Goal: Information Seeking & Learning: Check status

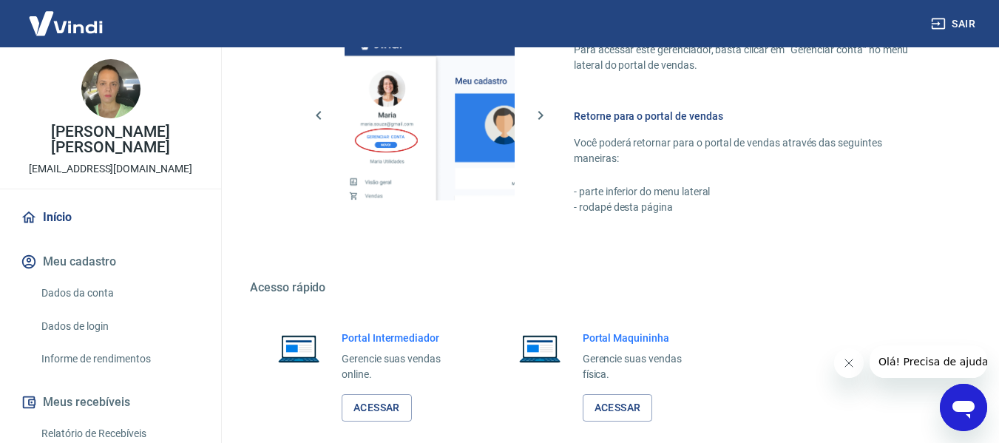
scroll to position [739, 0]
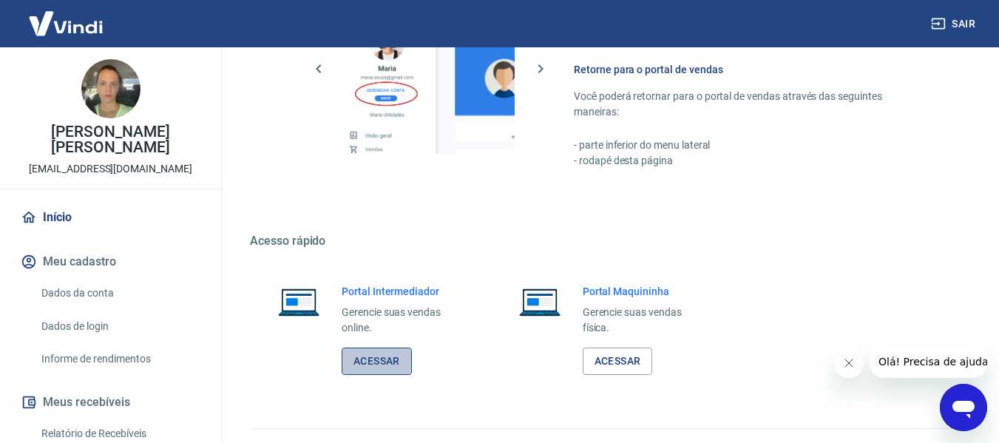
click at [370, 358] on link "Acessar" at bounding box center [376, 360] width 70 height 27
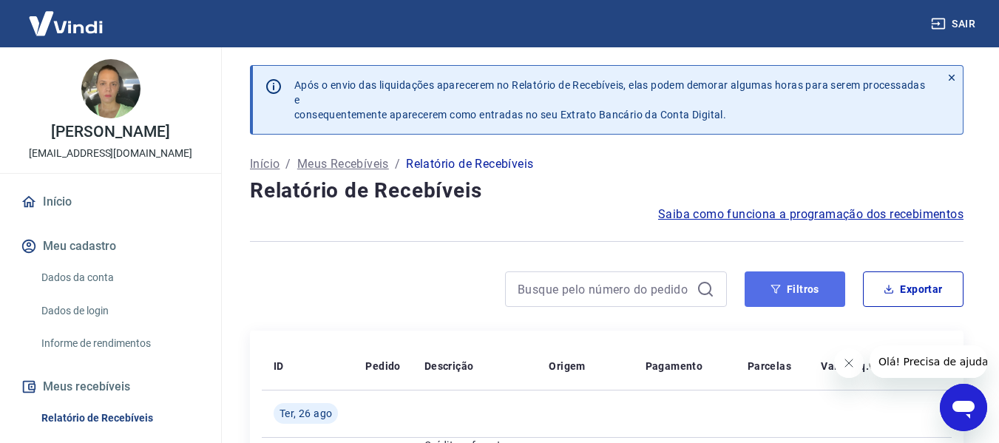
click at [792, 290] on button "Filtros" at bounding box center [794, 288] width 101 height 35
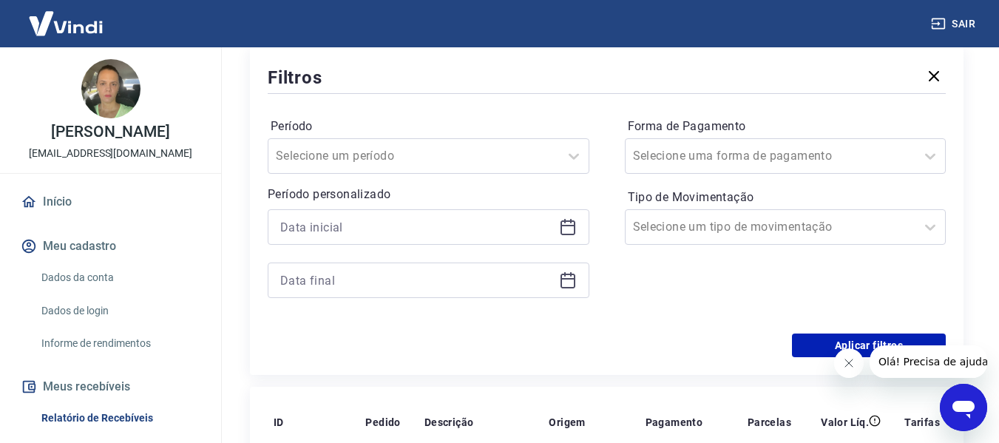
scroll to position [296, 0]
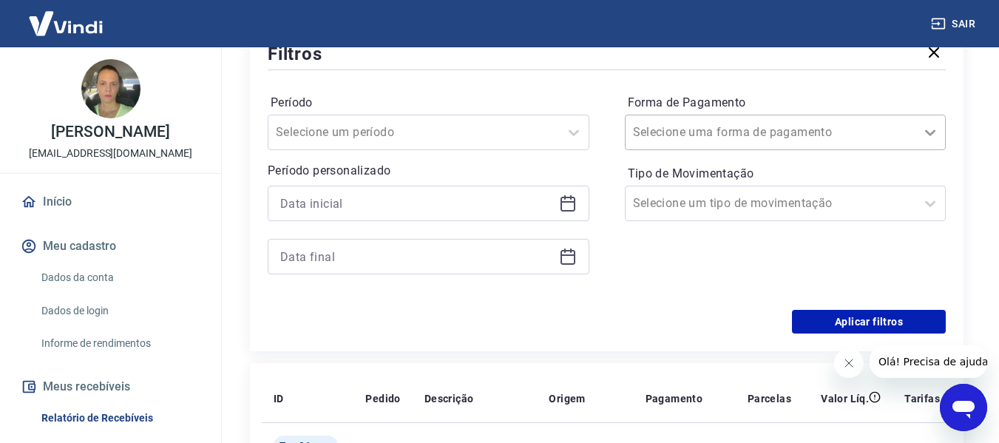
click at [928, 130] on icon at bounding box center [930, 132] width 18 height 18
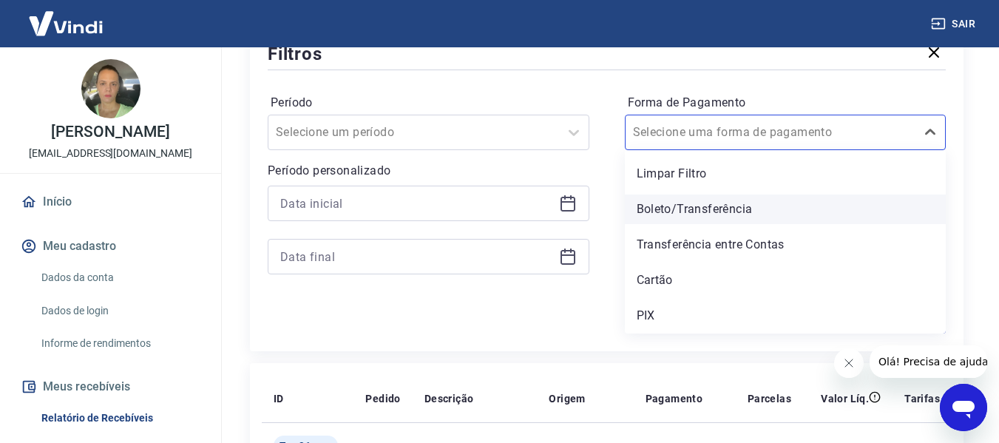
click at [676, 207] on div "Boleto/Transferência" at bounding box center [786, 209] width 322 height 30
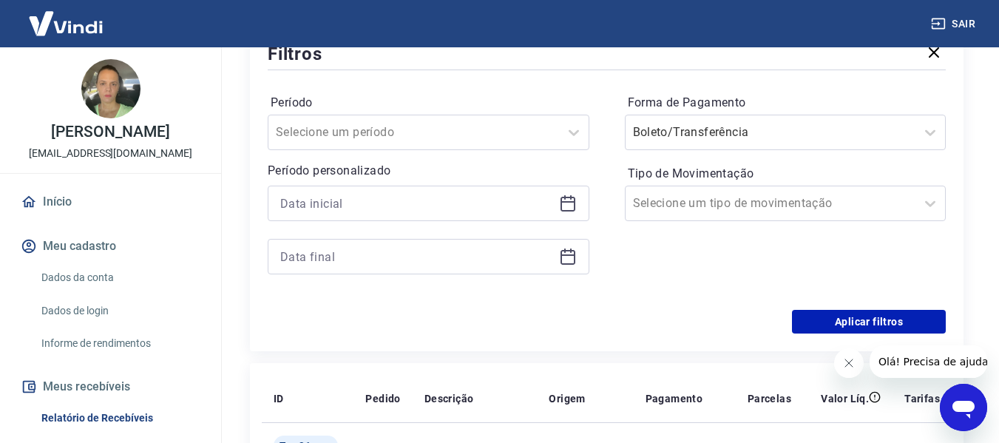
click at [850, 358] on icon "Fechar mensagem da empresa" at bounding box center [848, 363] width 12 height 12
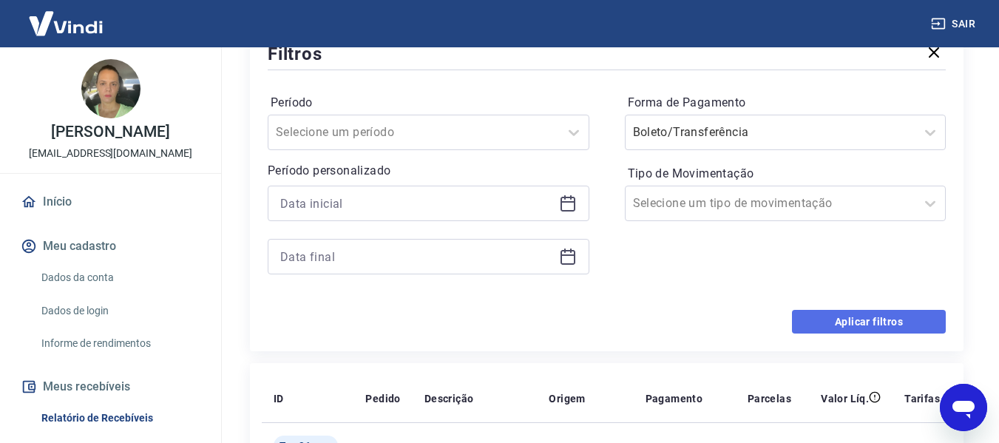
click at [851, 319] on button "Aplicar filtros" at bounding box center [869, 322] width 154 height 24
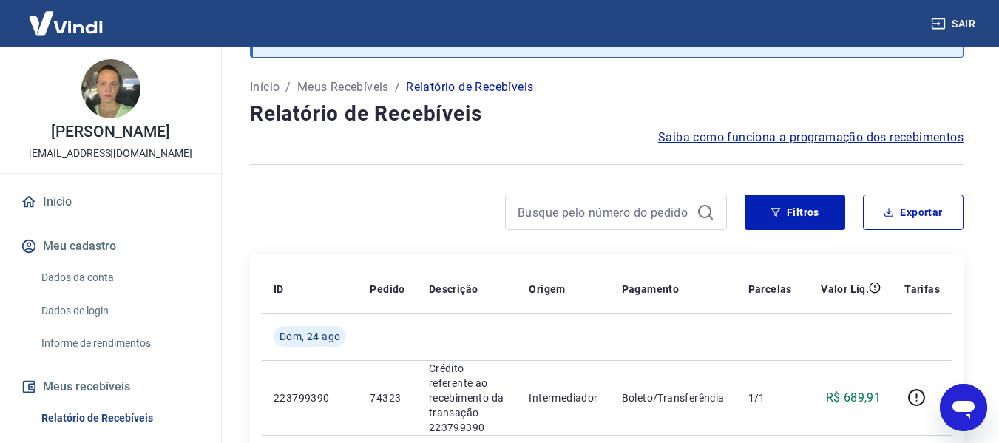
scroll to position [296, 0]
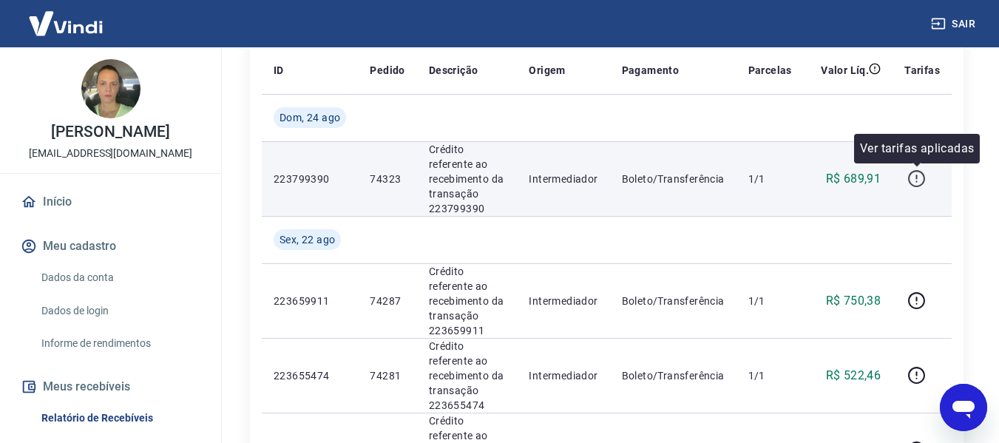
click at [918, 180] on icon "button" at bounding box center [916, 178] width 18 height 18
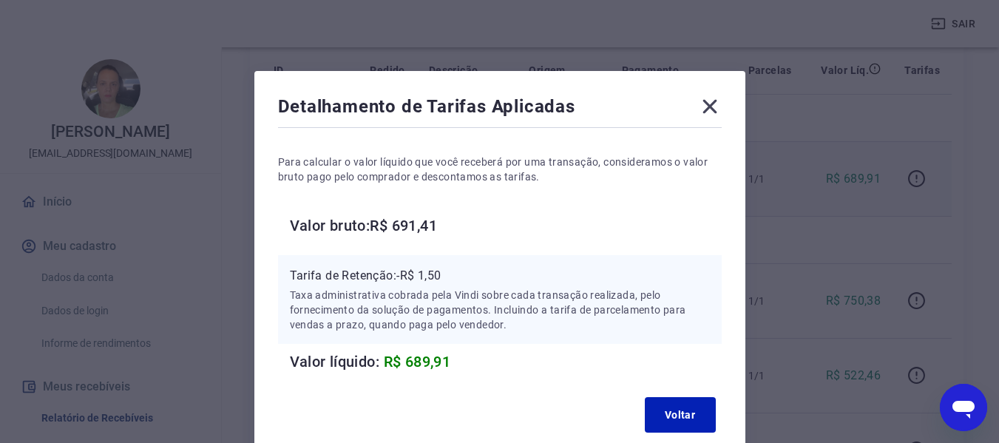
click at [917, 181] on div "Detalhamento de Tarifas Aplicadas Para calcular o valor líquido que você recebe…" at bounding box center [499, 221] width 999 height 443
click at [688, 417] on button "Voltar" at bounding box center [680, 414] width 71 height 35
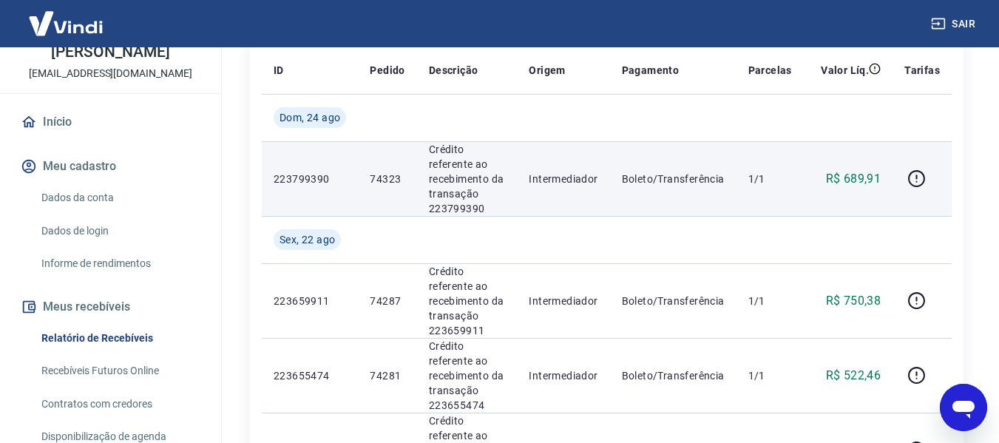
scroll to position [74, 0]
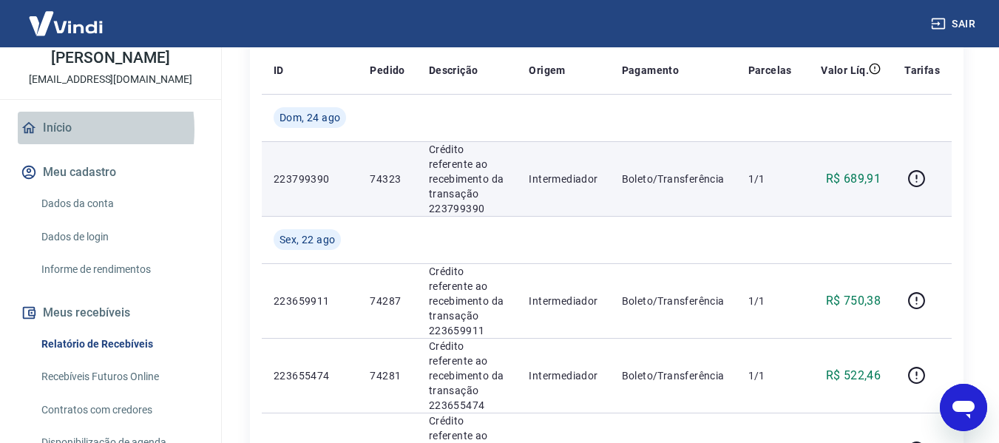
click at [50, 144] on link "Início" at bounding box center [111, 128] width 186 height 33
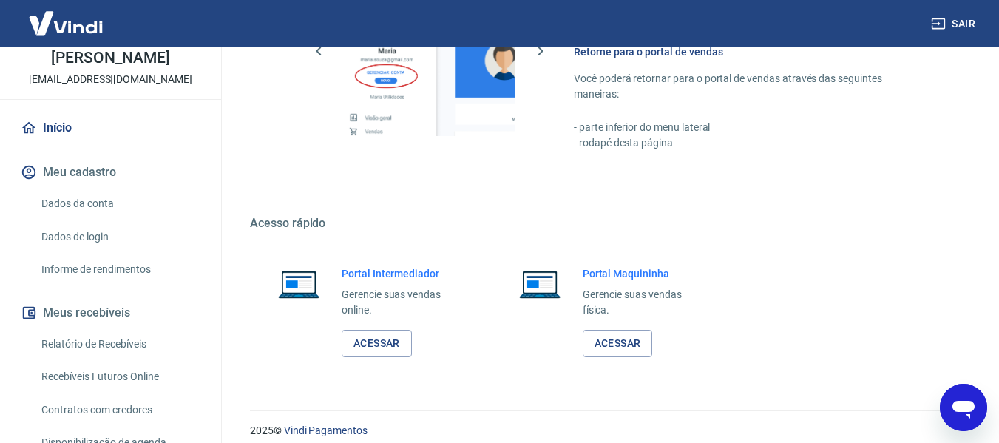
scroll to position [770, 0]
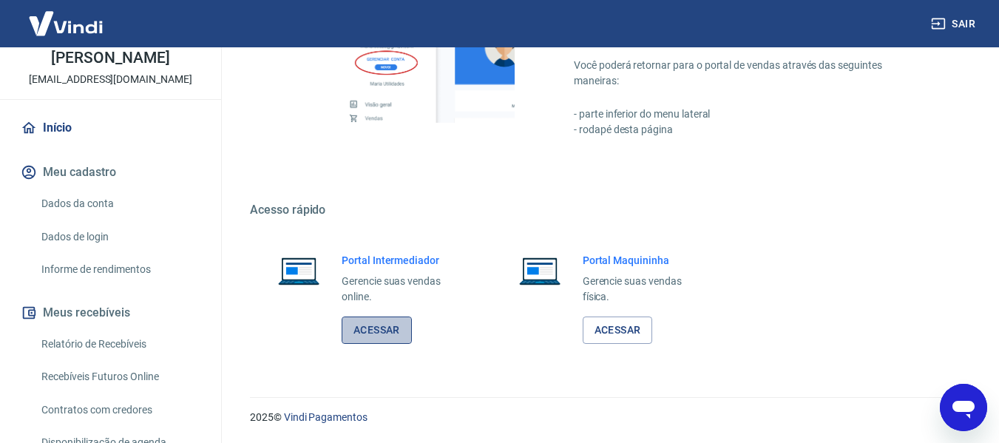
click at [396, 325] on link "Acessar" at bounding box center [376, 329] width 70 height 27
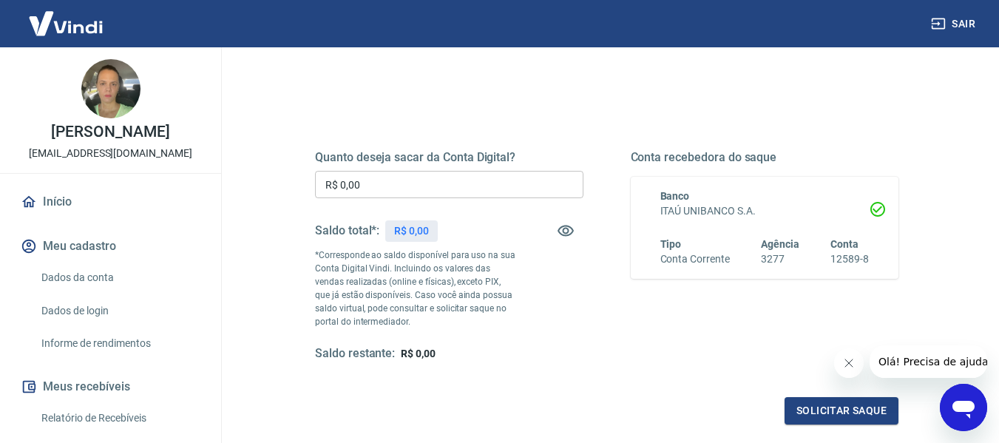
scroll to position [148, 0]
click at [56, 217] on link "Início" at bounding box center [111, 202] width 186 height 33
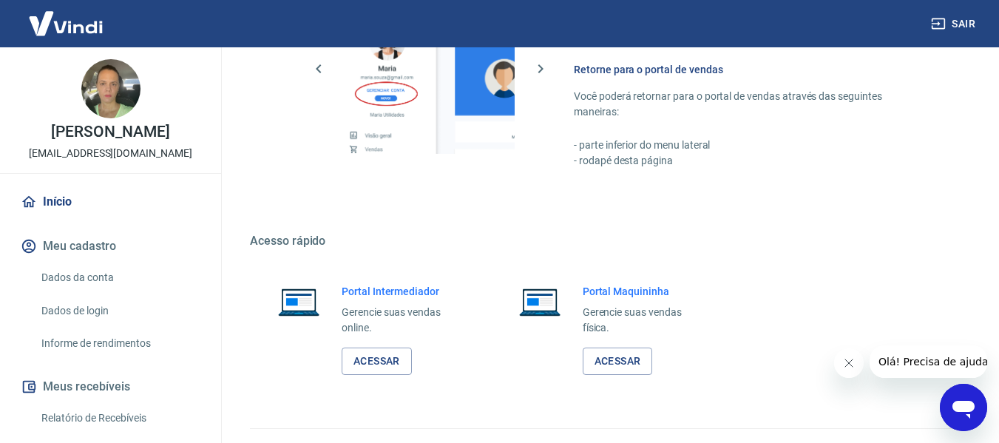
scroll to position [770, 0]
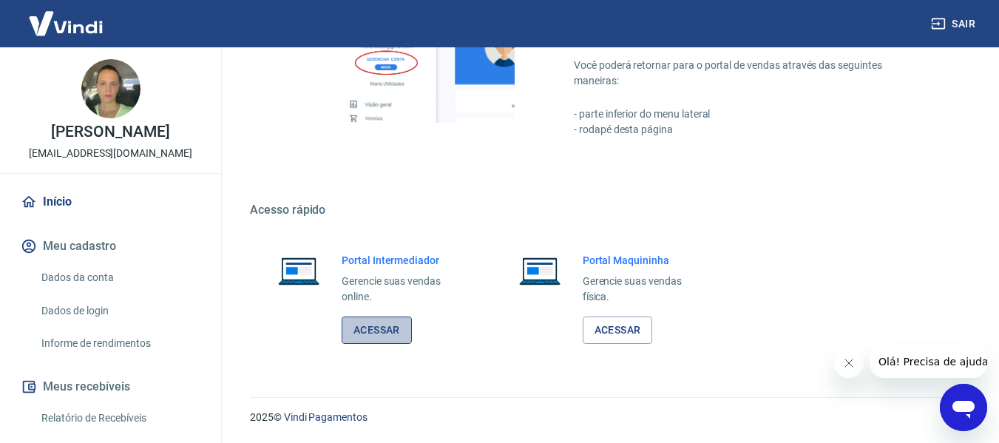
click at [359, 328] on link "Acessar" at bounding box center [376, 329] width 70 height 27
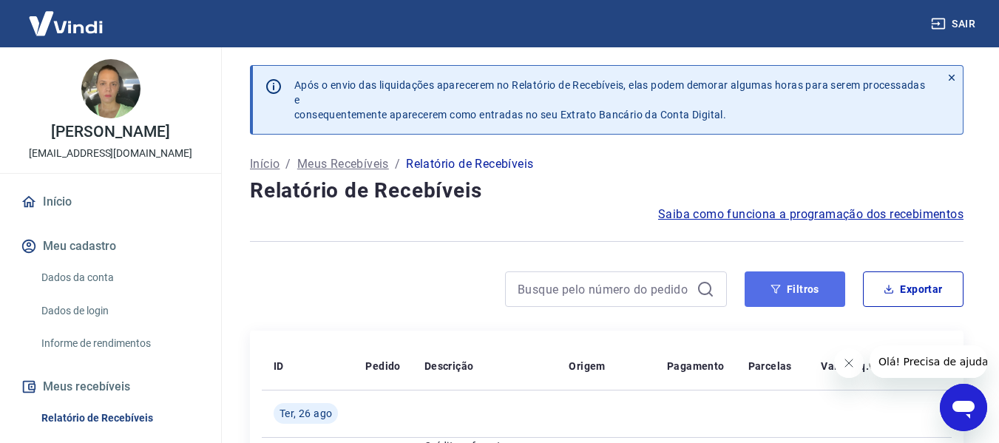
click at [794, 285] on button "Filtros" at bounding box center [794, 288] width 101 height 35
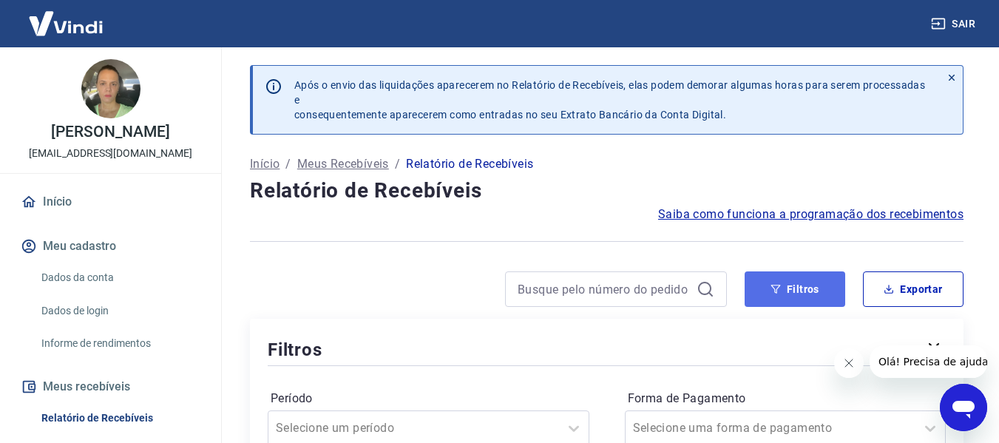
click at [802, 288] on button "Filtros" at bounding box center [794, 288] width 101 height 35
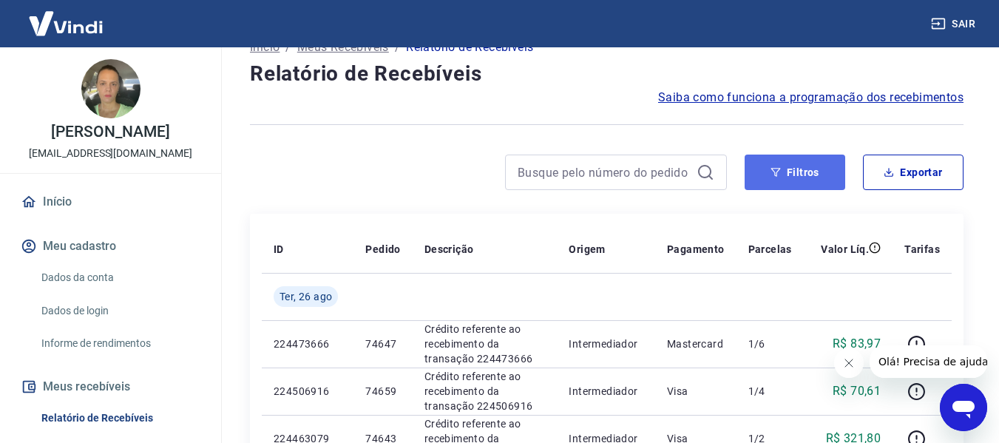
scroll to position [148, 0]
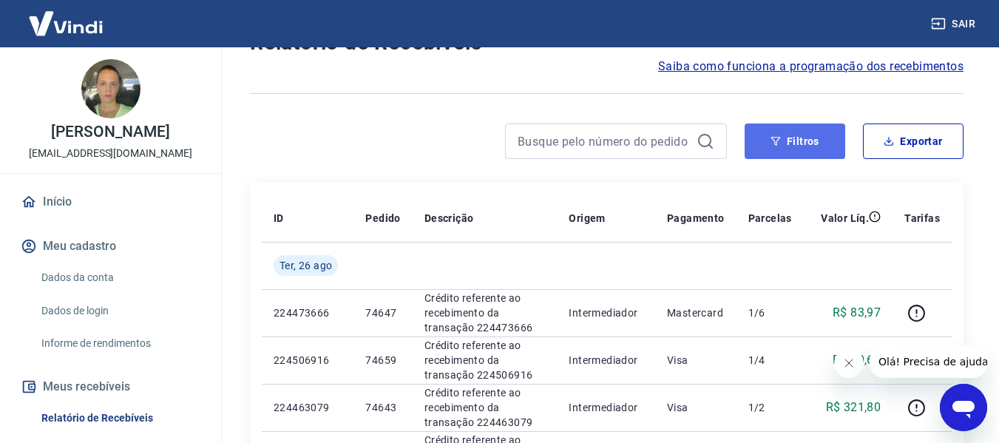
click at [806, 141] on button "Filtros" at bounding box center [794, 140] width 101 height 35
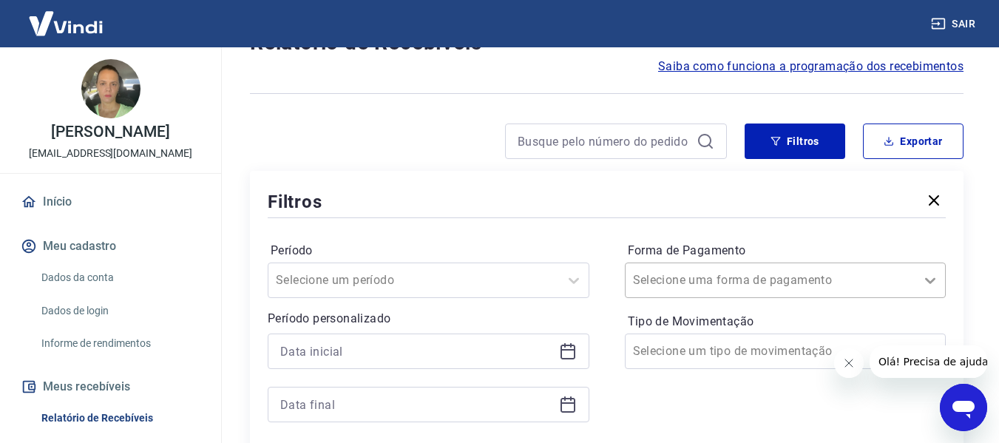
scroll to position [186, 0]
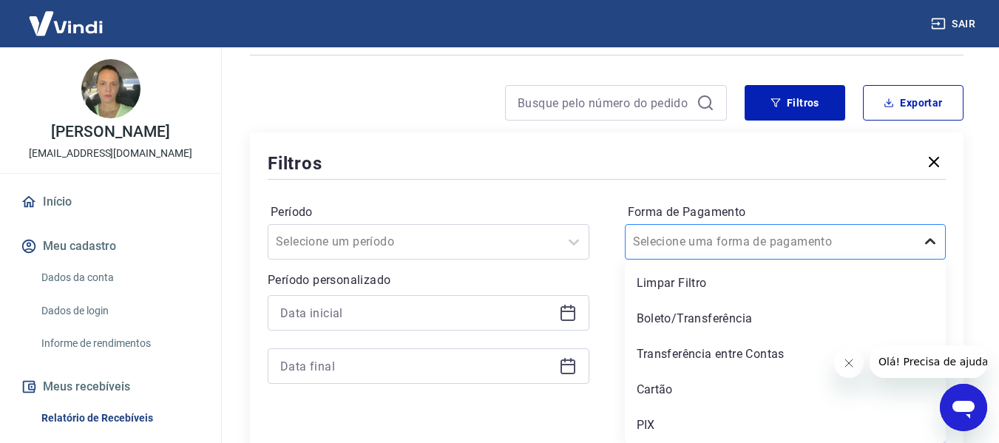
click at [934, 259] on div "option Limpar Filtro focused, 1 of 5. 5 results available. Use Up and Down to c…" at bounding box center [786, 241] width 322 height 35
click at [692, 313] on div "Boleto/Transferência" at bounding box center [786, 319] width 322 height 30
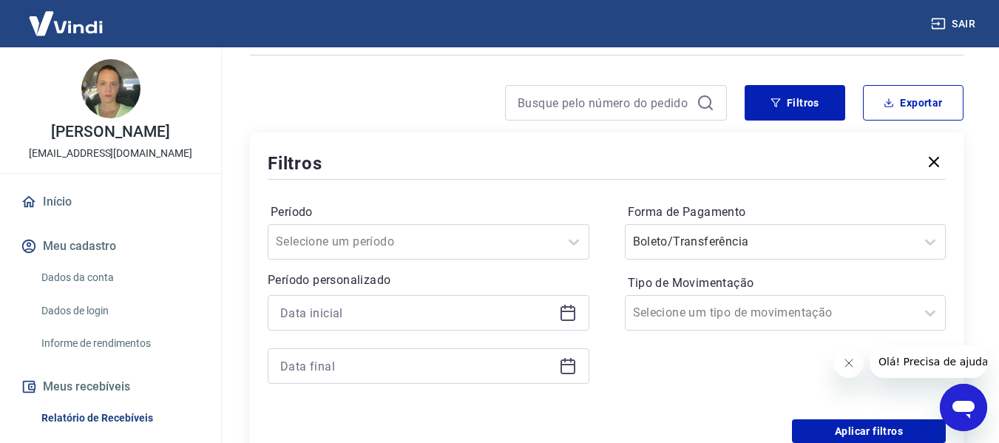
click at [846, 363] on icon "Fechar mensagem da empresa" at bounding box center [848, 363] width 12 height 12
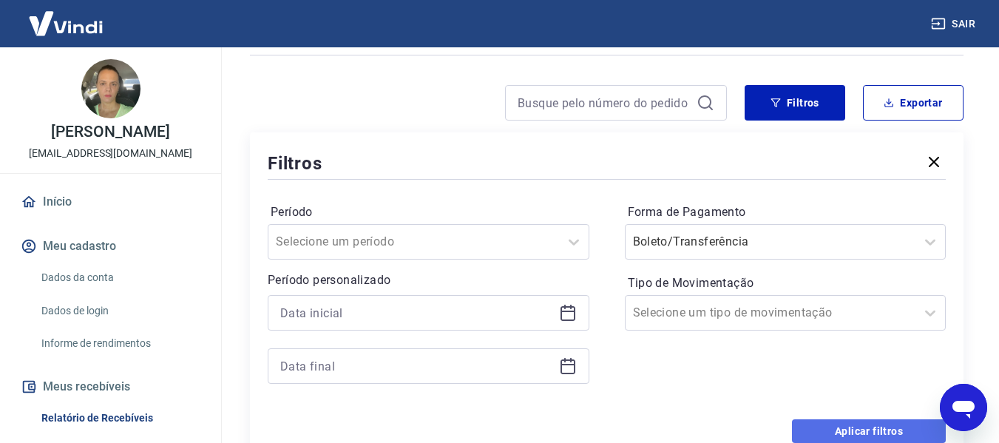
click at [857, 427] on button "Aplicar filtros" at bounding box center [869, 431] width 154 height 24
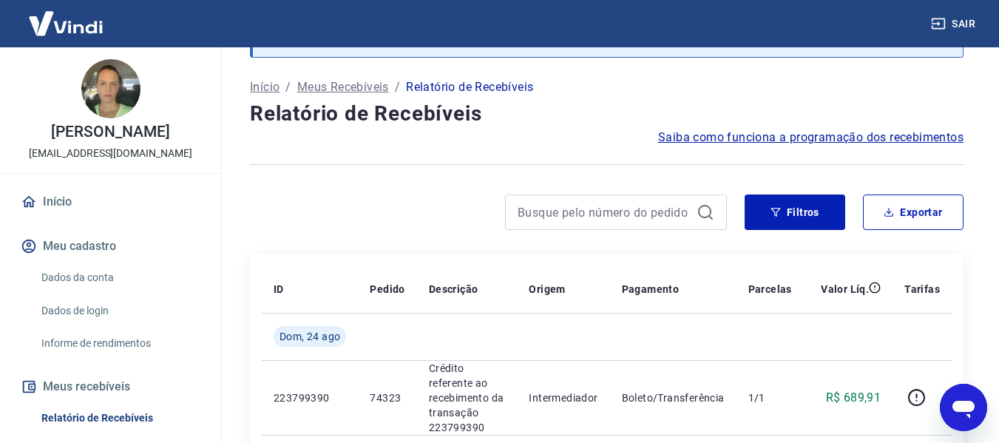
scroll to position [186, 0]
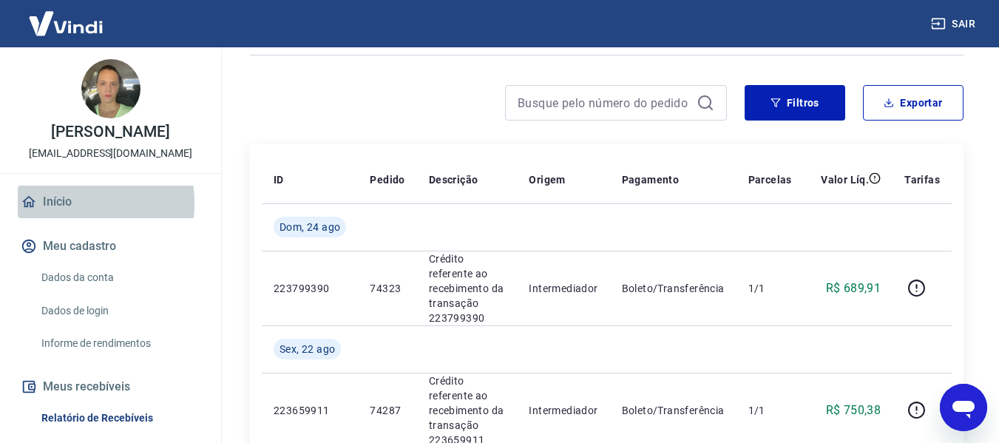
click at [58, 218] on link "Início" at bounding box center [111, 202] width 186 height 33
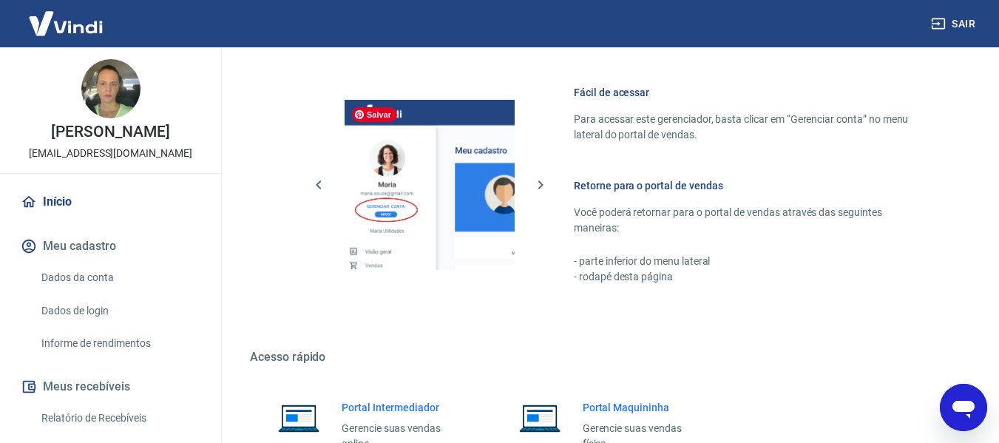
scroll to position [770, 0]
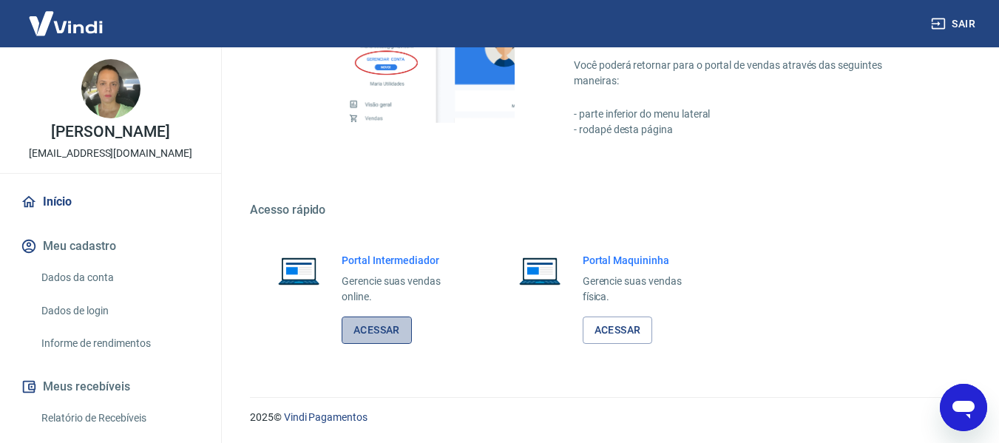
click at [358, 327] on link "Acessar" at bounding box center [376, 329] width 70 height 27
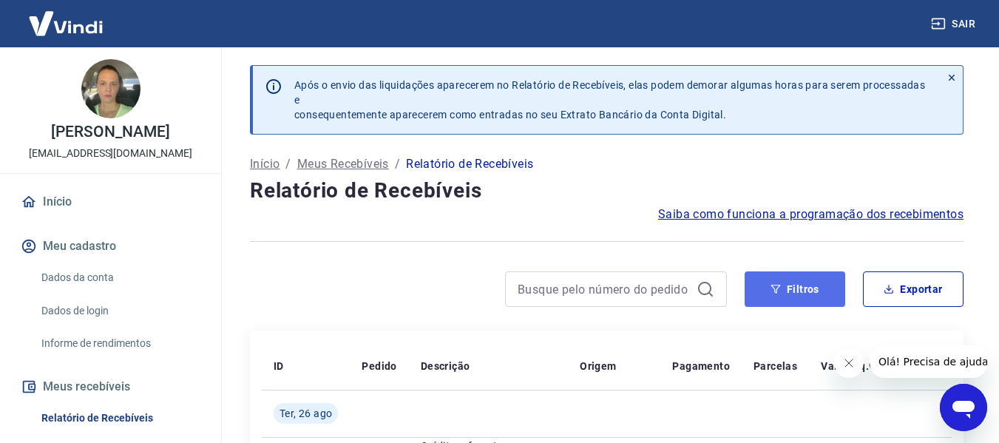
click at [817, 287] on button "Filtros" at bounding box center [794, 288] width 101 height 35
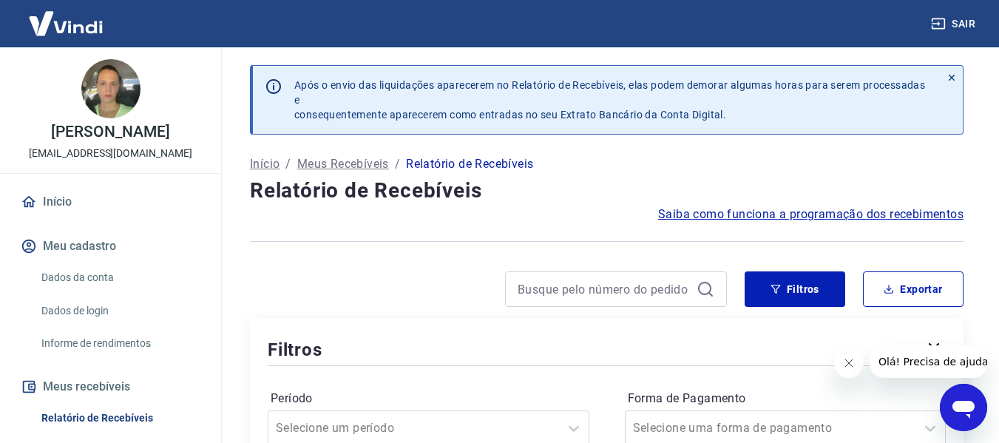
click at [850, 363] on icon "Fechar mensagem da empresa" at bounding box center [848, 363] width 12 height 12
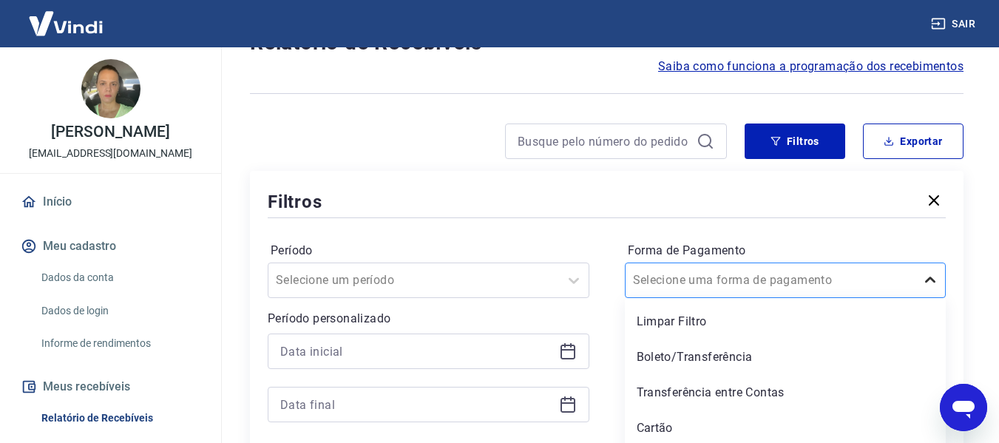
scroll to position [186, 0]
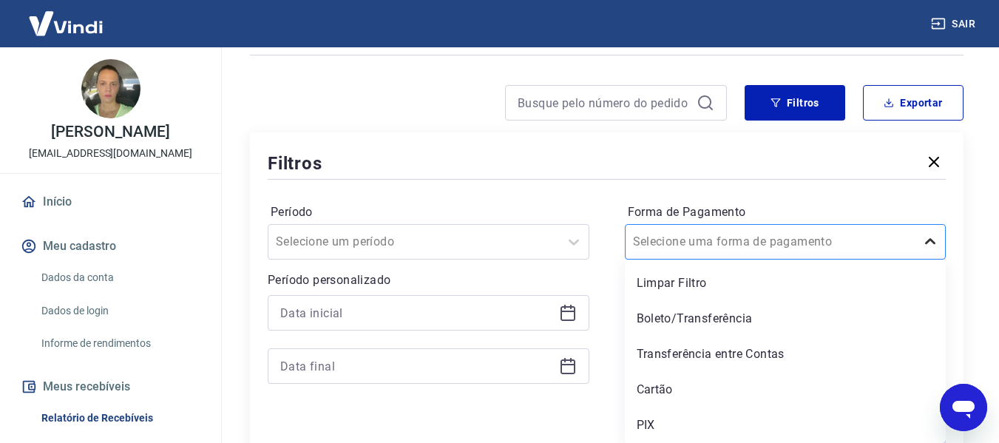
click at [925, 259] on div "option Limpar Filtro focused, 1 of 5. 5 results available. Use Up and Down to c…" at bounding box center [786, 241] width 322 height 35
click at [738, 322] on div "Boleto/Transferência" at bounding box center [786, 319] width 322 height 30
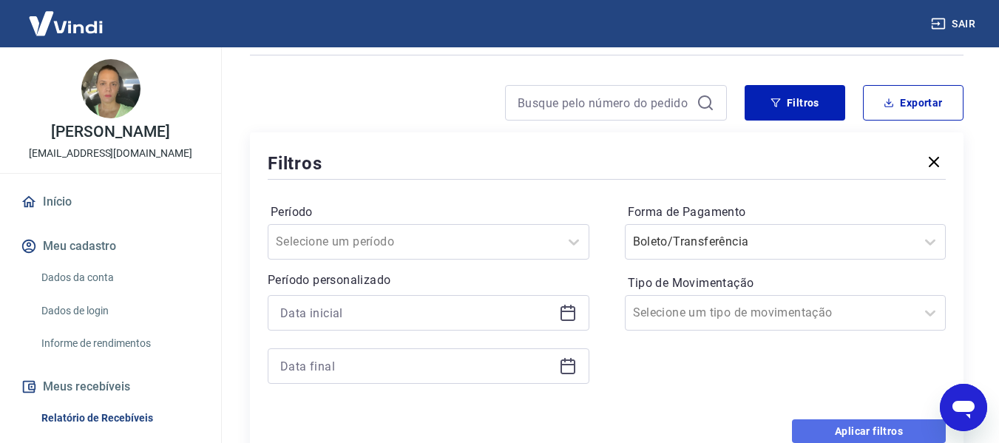
click at [850, 429] on button "Aplicar filtros" at bounding box center [869, 431] width 154 height 24
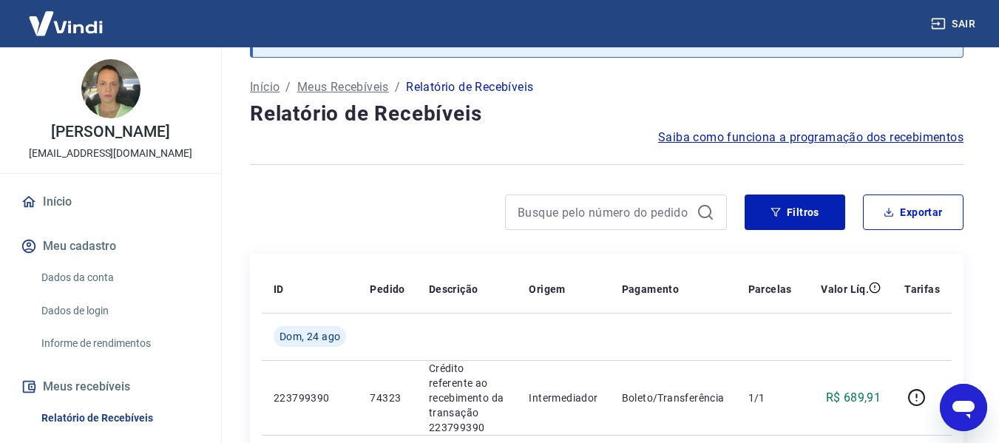
scroll to position [186, 0]
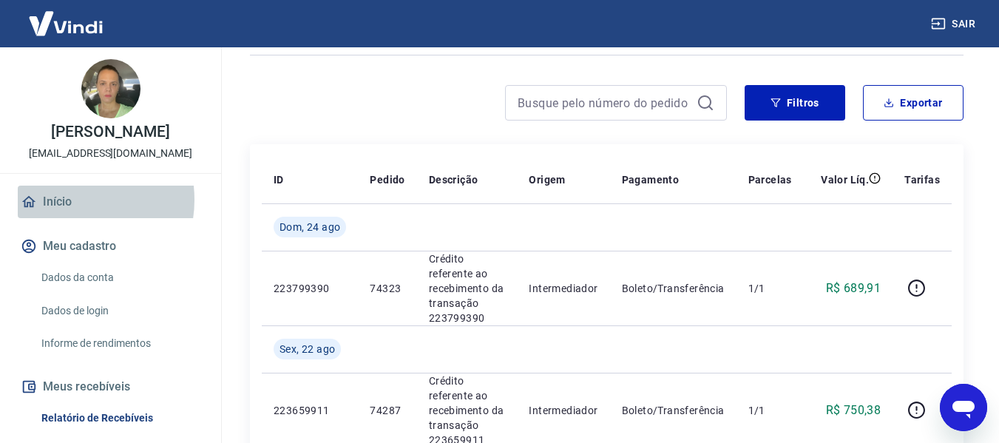
click at [67, 214] on link "Início" at bounding box center [111, 202] width 186 height 33
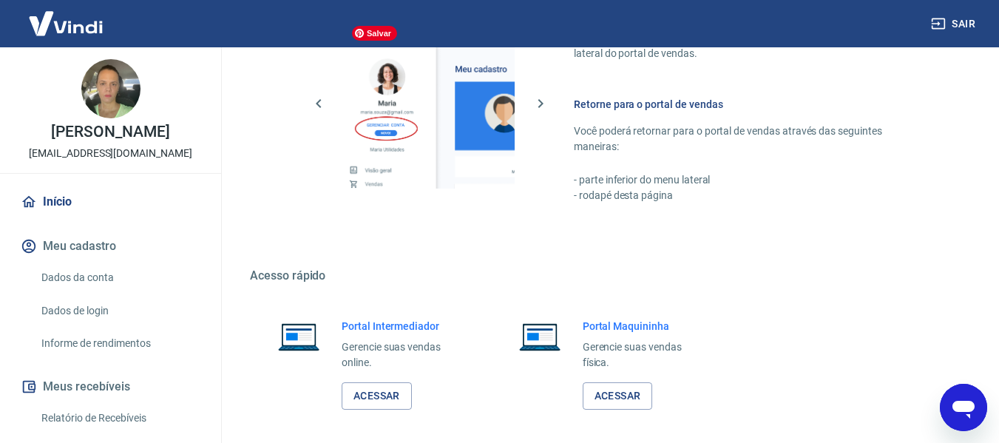
scroll to position [770, 0]
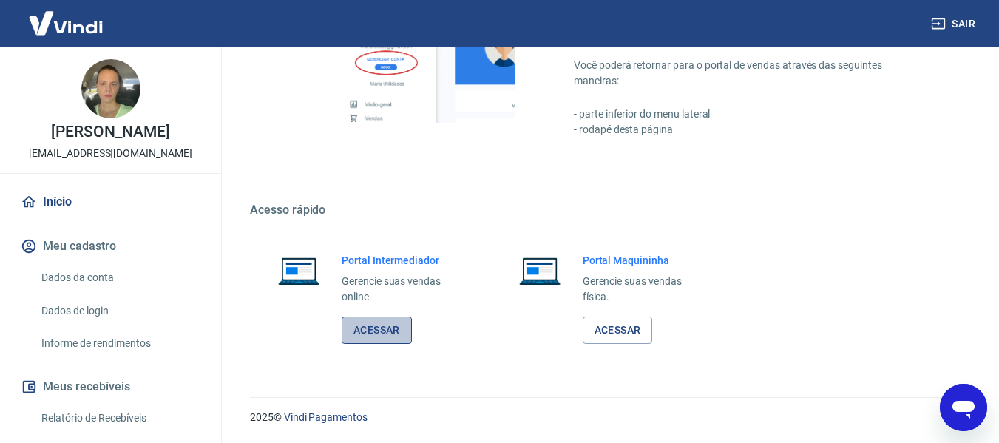
click at [356, 325] on link "Acessar" at bounding box center [376, 329] width 70 height 27
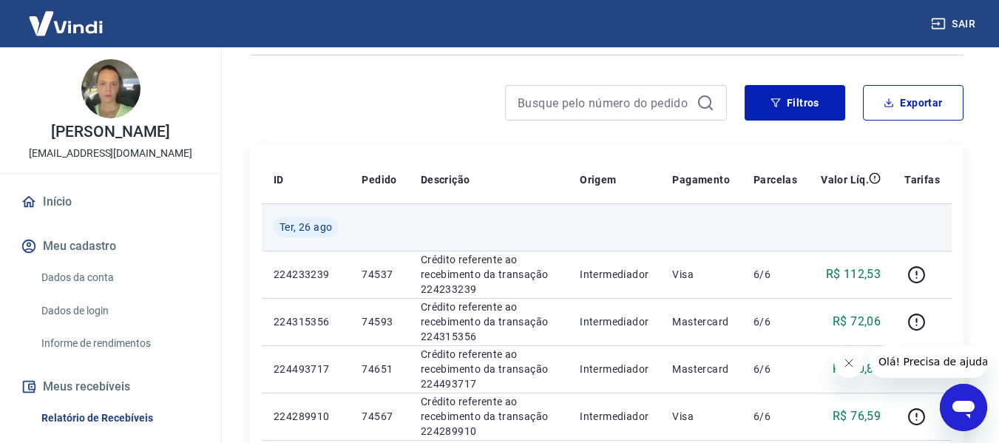
scroll to position [222, 0]
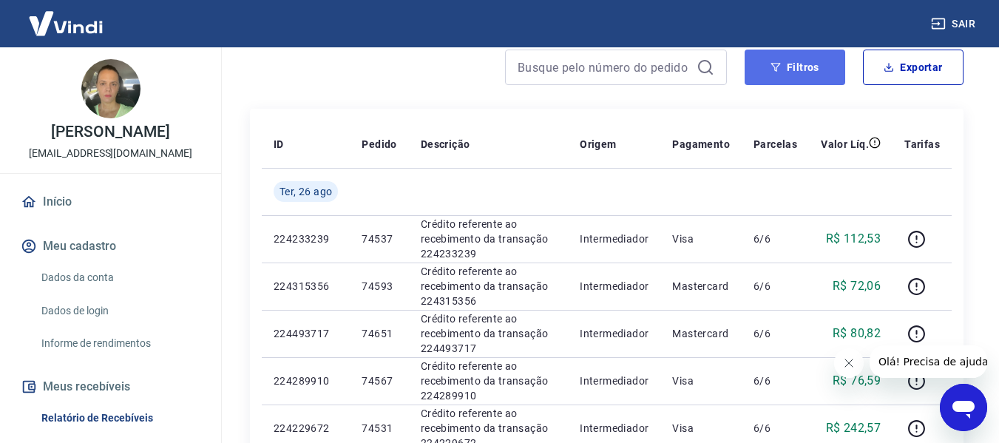
click at [820, 72] on button "Filtros" at bounding box center [794, 67] width 101 height 35
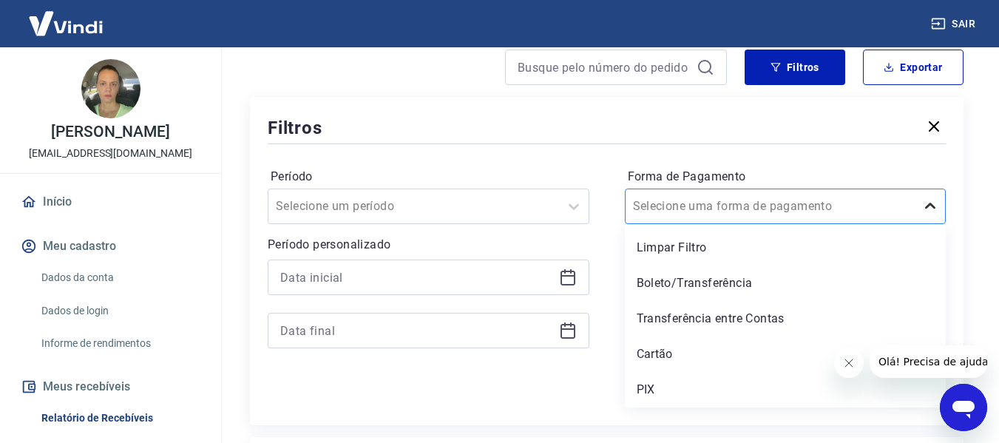
click at [928, 204] on icon at bounding box center [930, 206] width 18 height 18
click at [642, 386] on div "PIX" at bounding box center [786, 390] width 322 height 30
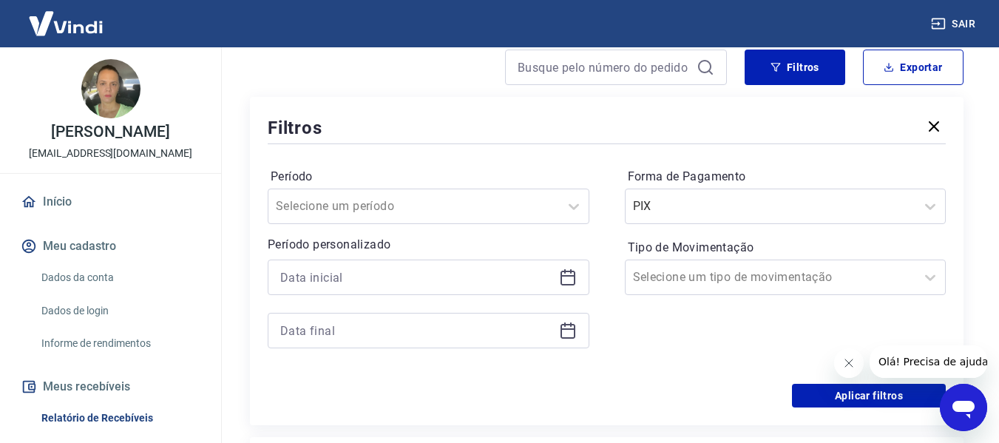
click at [847, 362] on icon "Fechar mensagem da empresa" at bounding box center [848, 363] width 12 height 12
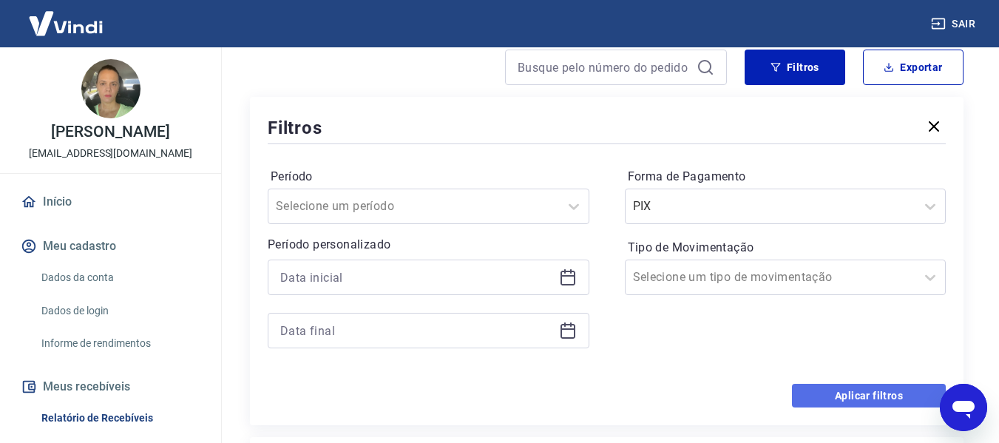
click at [860, 393] on button "Aplicar filtros" at bounding box center [869, 396] width 154 height 24
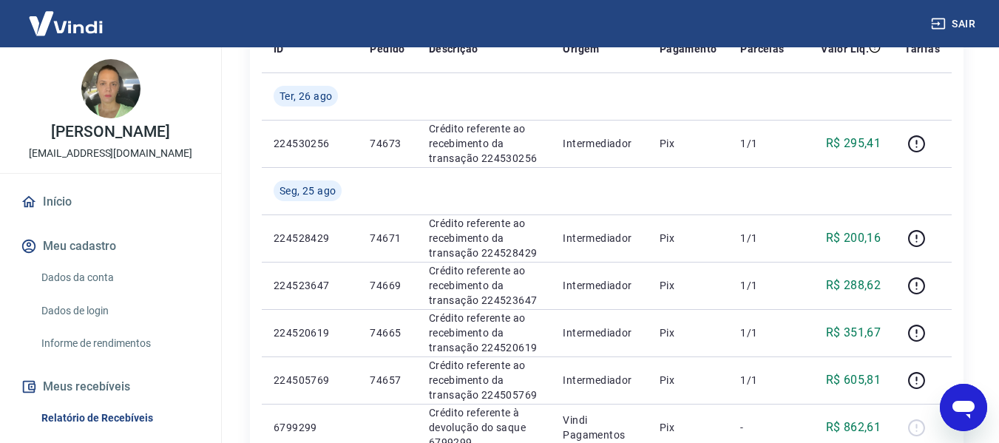
scroll to position [296, 0]
